Goal: Task Accomplishment & Management: Use online tool/utility

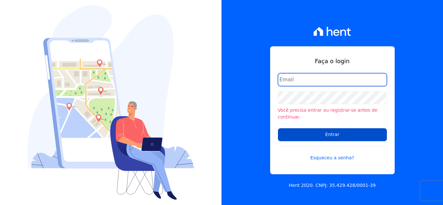
type input "[PERSON_NAME][EMAIL_ADDRESS][DOMAIN_NAME]"
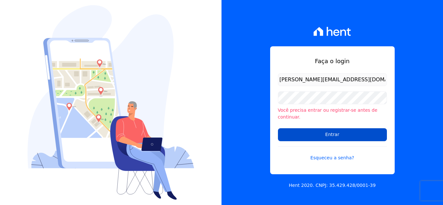
click at [335, 130] on input "Entrar" at bounding box center [332, 135] width 109 height 13
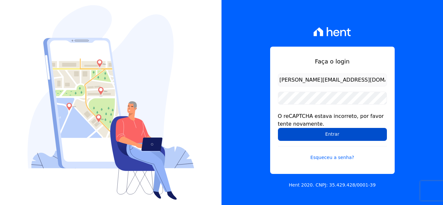
click at [326, 132] on input "Entrar" at bounding box center [332, 134] width 109 height 13
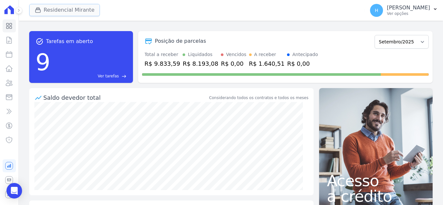
click at [40, 11] on icon "button" at bounding box center [38, 10] width 6 height 6
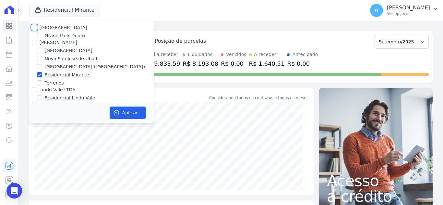
click at [34, 29] on input "[GEOGRAPHIC_DATA]" at bounding box center [34, 27] width 5 height 5
checkbox input "true"
click at [34, 40] on div at bounding box center [34, 42] width 5 height 6
click at [35, 43] on input "[PERSON_NAME]" at bounding box center [34, 42] width 5 height 5
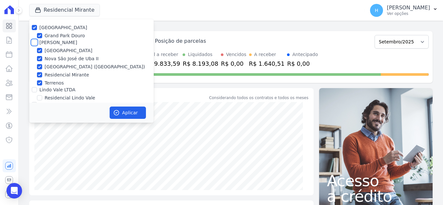
checkbox input "true"
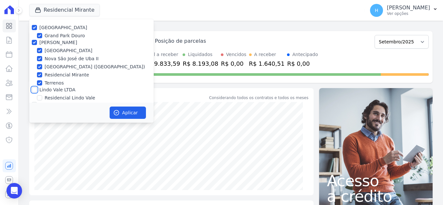
click at [33, 92] on input "Lindo Vale LTDA" at bounding box center [34, 89] width 5 height 5
checkbox input "true"
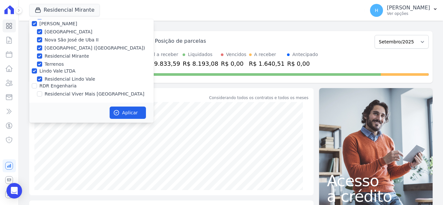
click at [35, 89] on div at bounding box center [34, 86] width 5 height 6
click at [34, 86] on input "RDR Engenharia" at bounding box center [34, 85] width 5 height 5
checkbox input "true"
click at [121, 110] on button "Aplicar" at bounding box center [128, 113] width 36 height 12
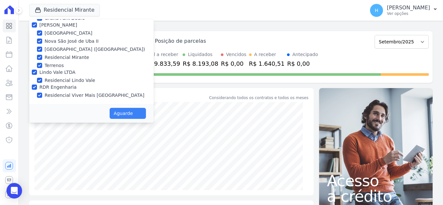
scroll to position [18, 0]
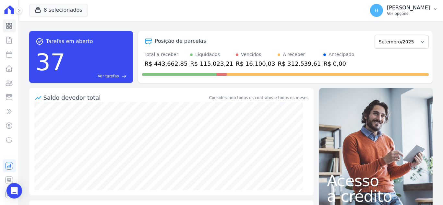
click at [427, 12] on p "Ver opções" at bounding box center [408, 13] width 43 height 5
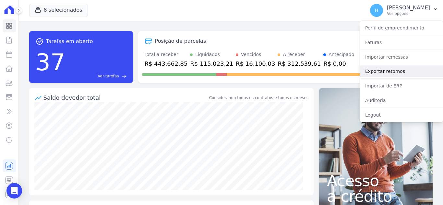
click at [403, 74] on link "Exportar retornos" at bounding box center [401, 72] width 83 height 12
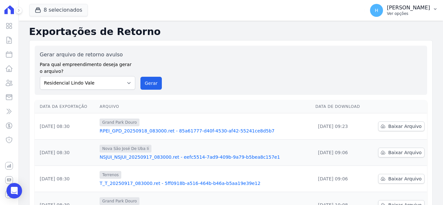
click at [423, 9] on p "[PERSON_NAME]" at bounding box center [408, 8] width 43 height 6
